Goal: Transaction & Acquisition: Register for event/course

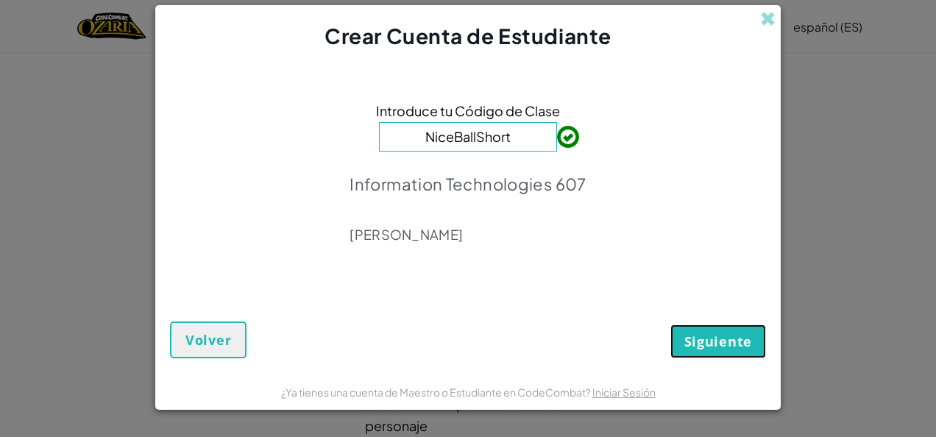
click at [711, 335] on span "Siguiente" at bounding box center [719, 342] width 68 height 18
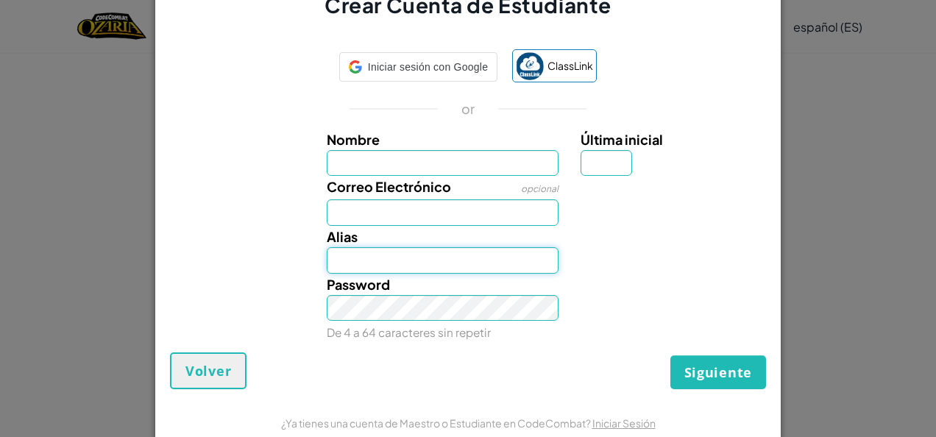
type input "[EMAIL_ADDRESS][DOMAIN_NAME]"
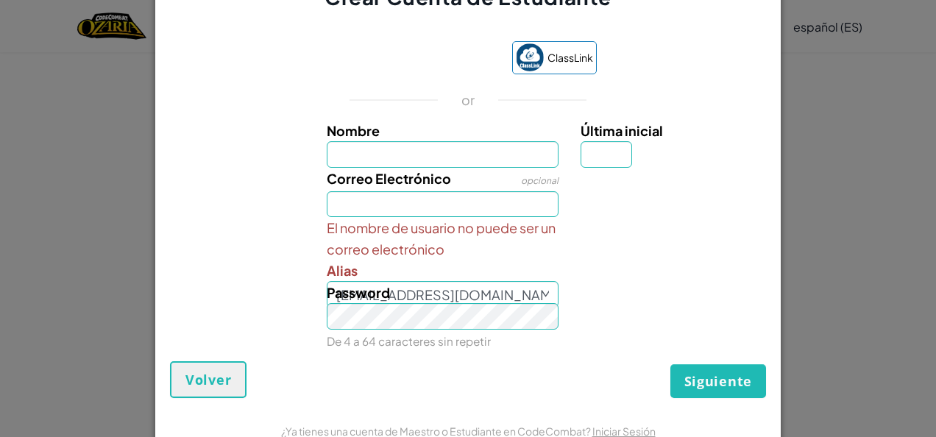
click at [390, 149] on input "Nombre" at bounding box center [443, 154] width 233 height 26
click at [428, 134] on label "Nombre" at bounding box center [443, 130] width 233 height 21
click at [428, 141] on input "Nombre" at bounding box center [443, 154] width 233 height 26
click at [397, 157] on input "Nombre" at bounding box center [443, 154] width 233 height 26
type input "[PERSON_NAME]"
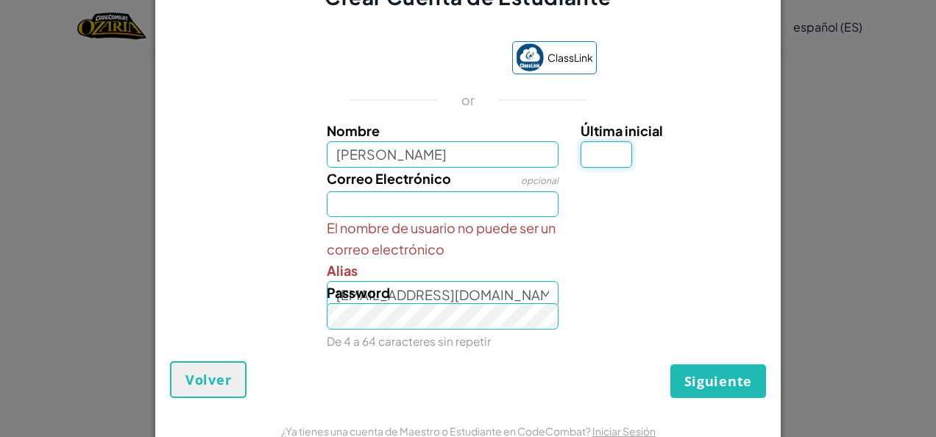
type input "M"
type input "[EMAIL_ADDRESS][DOMAIN_NAME]"
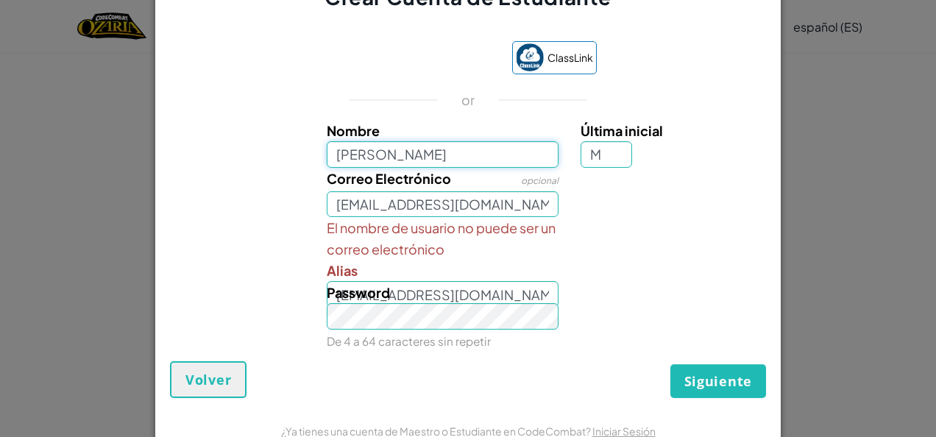
type input "[PERSON_NAME]"
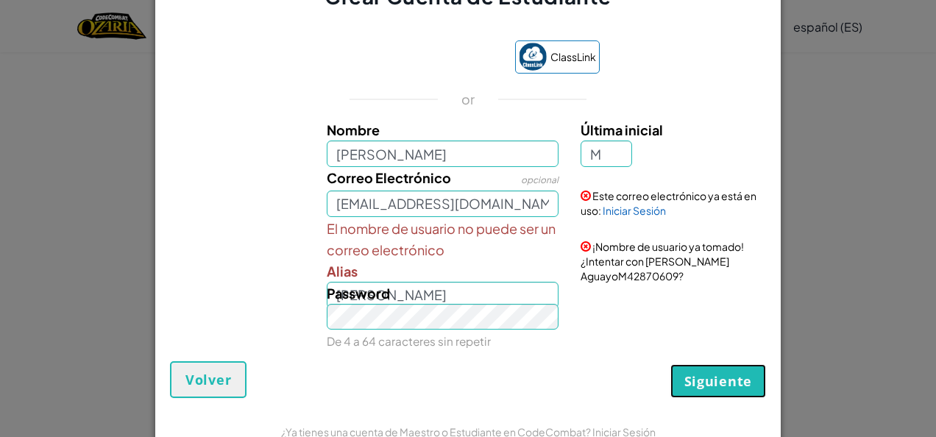
click at [723, 371] on button "Siguiente" at bounding box center [719, 381] width 96 height 34
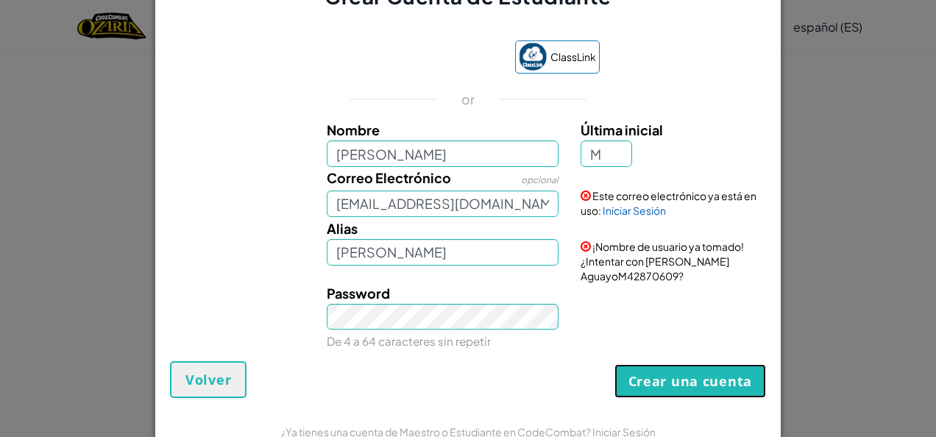
click at [723, 371] on button "Crear una cuenta" at bounding box center [691, 381] width 152 height 34
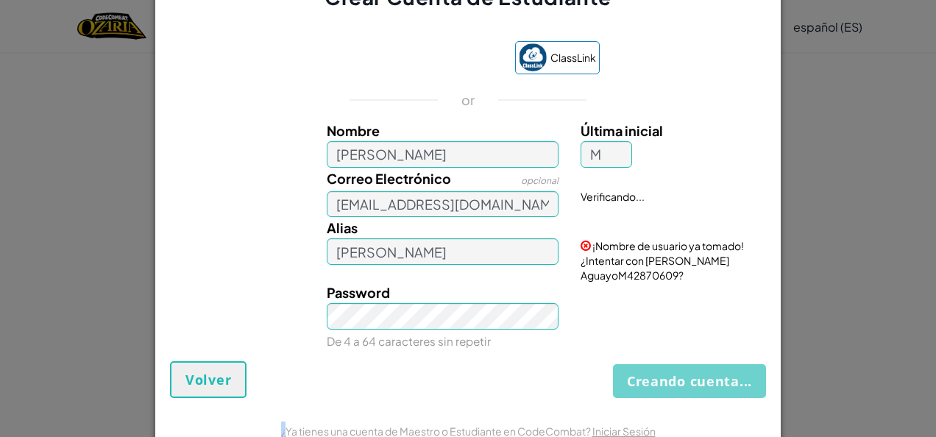
click at [723, 371] on div "Creando cuenta... Volver" at bounding box center [468, 379] width 596 height 37
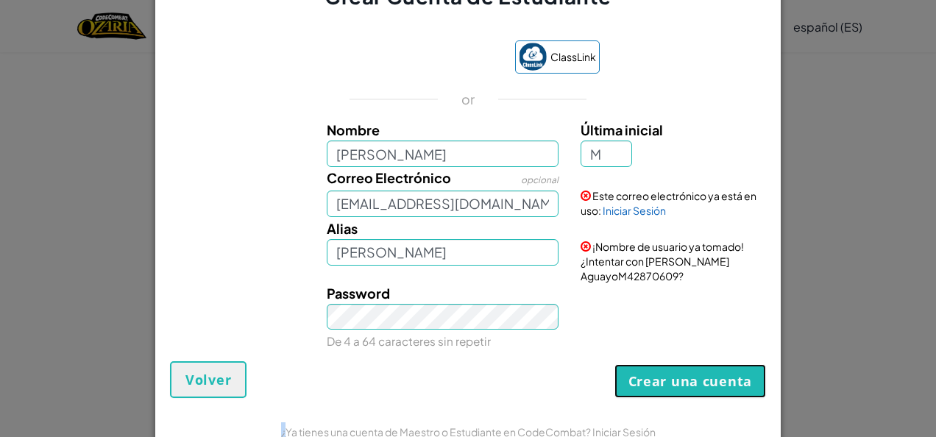
click at [723, 371] on button "Crear una cuenta" at bounding box center [691, 381] width 152 height 34
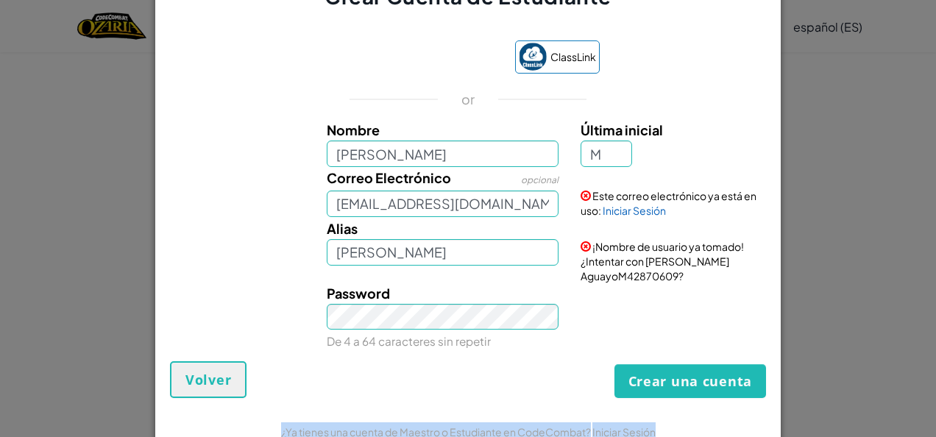
click at [723, 371] on div "Crear una cuenta Volver" at bounding box center [468, 379] width 596 height 37
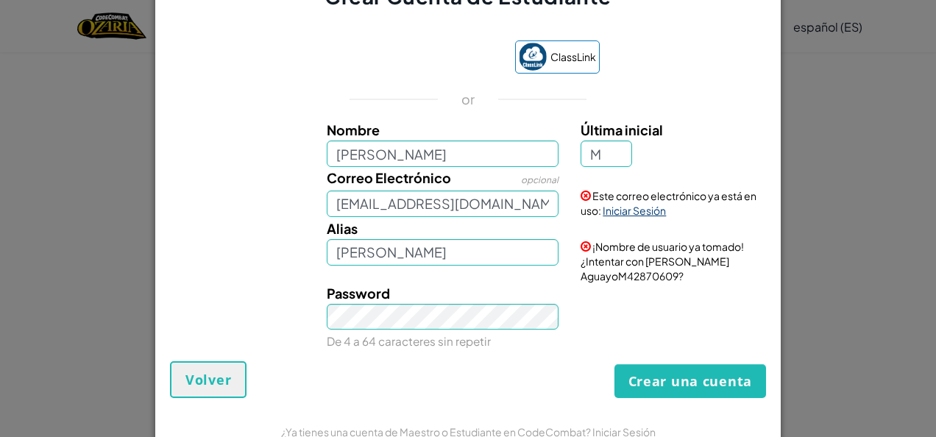
drag, startPoint x: 723, startPoint y: 371, endPoint x: 634, endPoint y: 214, distance: 179.9
click at [634, 214] on link "Iniciar Sesión" at bounding box center [634, 210] width 63 height 13
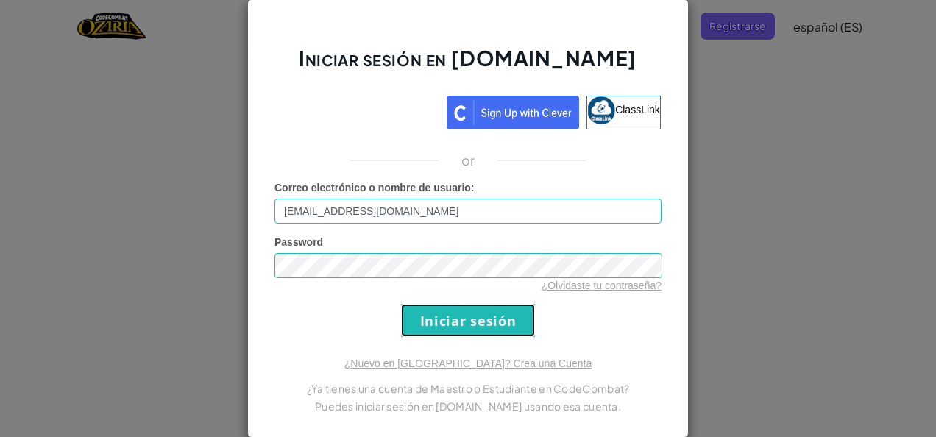
click at [462, 311] on input "Iniciar sesión" at bounding box center [468, 320] width 134 height 33
